Goal: Task Accomplishment & Management: Complete application form

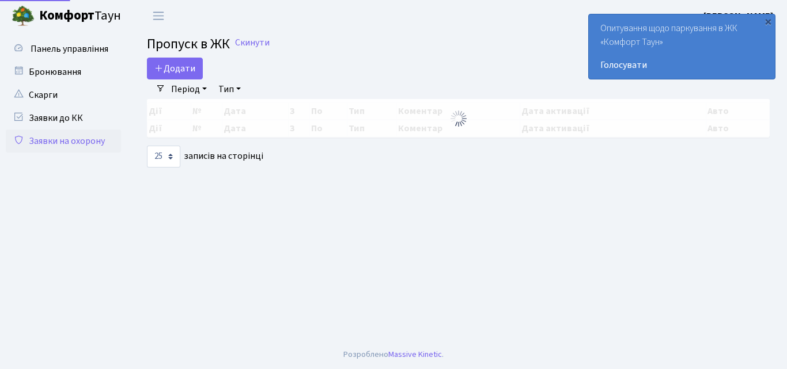
select select "25"
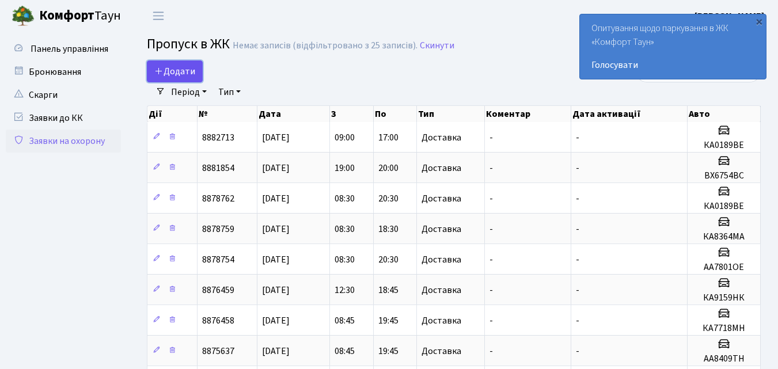
click at [161, 67] on icon at bounding box center [158, 70] width 9 height 9
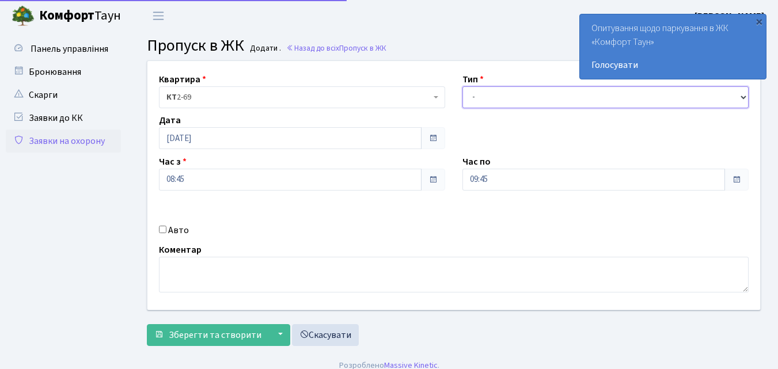
click at [470, 94] on select "- Доставка Таксі Гості Сервіс" at bounding box center [605, 97] width 286 height 22
select select "1"
click at [462, 86] on select "- Доставка Таксі Гості Сервіс" at bounding box center [605, 97] width 286 height 22
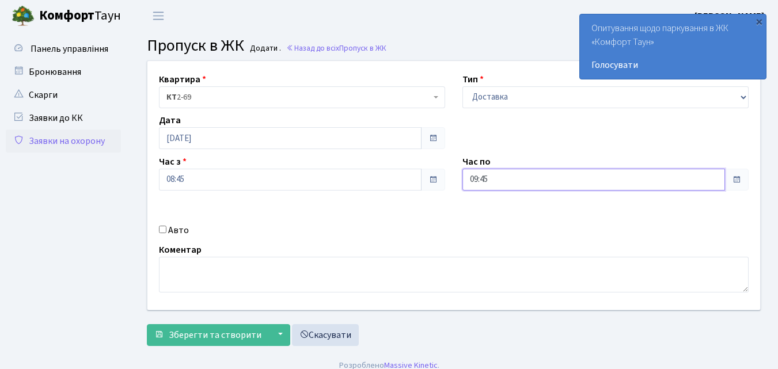
click at [498, 179] on input "09:45" at bounding box center [593, 180] width 263 height 22
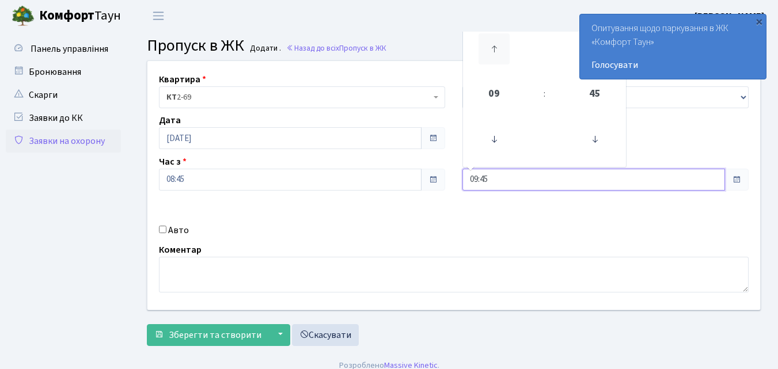
click at [496, 41] on icon at bounding box center [494, 48] width 31 height 31
click at [499, 133] on icon at bounding box center [494, 139] width 31 height 31
click at [601, 134] on icon at bounding box center [594, 139] width 31 height 31
click at [496, 47] on icon at bounding box center [494, 48] width 31 height 31
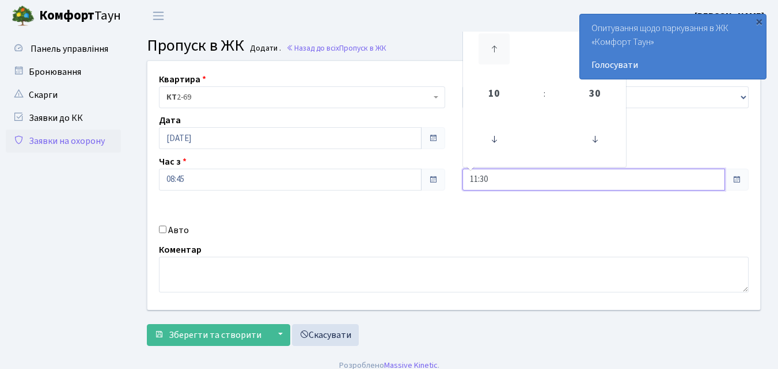
click at [496, 47] on icon at bounding box center [494, 48] width 31 height 31
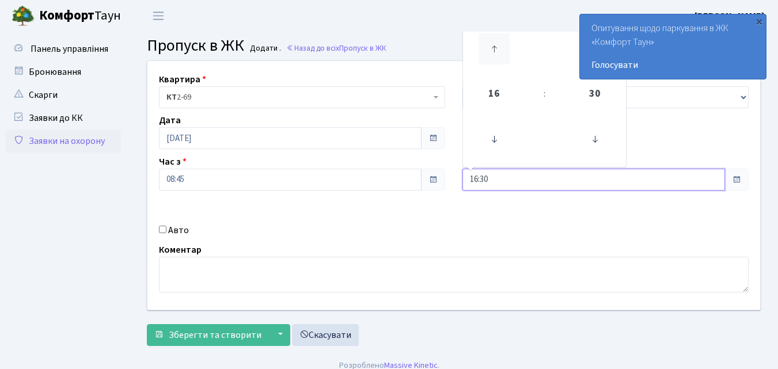
click at [496, 47] on icon at bounding box center [494, 48] width 31 height 31
type input "20:30"
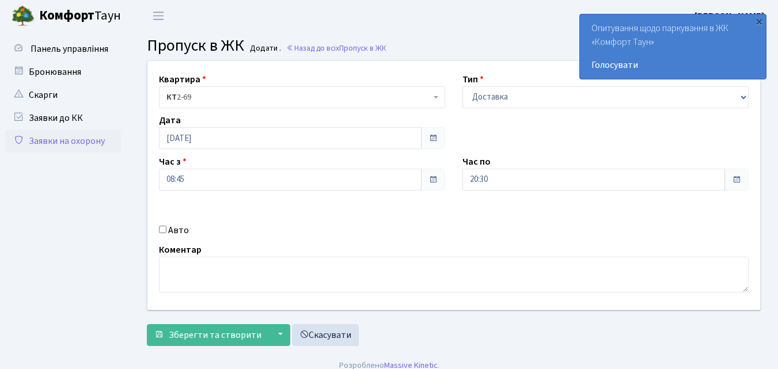
click at [162, 226] on input "Авто" at bounding box center [162, 229] width 7 height 7
checkbox input "true"
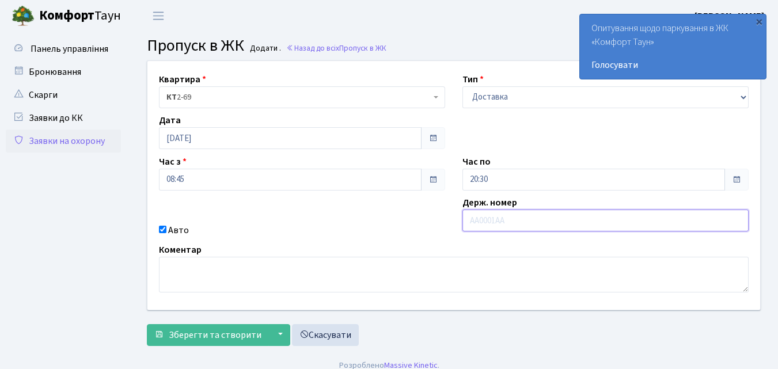
click at [503, 223] on input "text" at bounding box center [605, 221] width 286 height 22
type input "КА2447ЕВ"
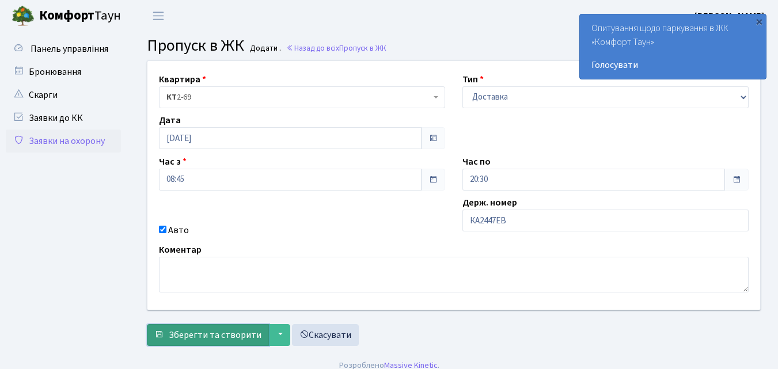
click at [247, 334] on span "Зберегти та створити" at bounding box center [215, 335] width 93 height 13
